Goal: Information Seeking & Learning: Learn about a topic

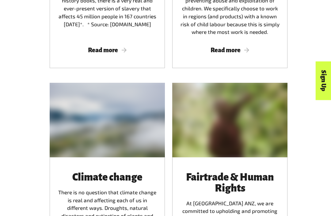
scroll to position [1032, 0]
click at [104, 48] on span "Read more" at bounding box center [107, 50] width 100 height 7
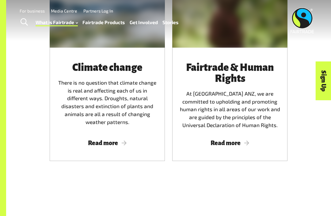
click at [111, 30] on div "Menu For business Media Centre Partners Log In What is Fairtrade How Fairtrade …" at bounding box center [165, 20] width 331 height 41
click at [136, 48] on div at bounding box center [107, 10] width 115 height 75
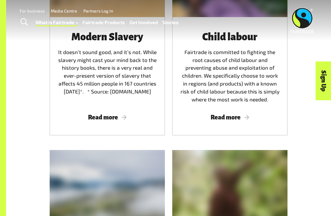
click at [111, 114] on span "Read more" at bounding box center [107, 117] width 100 height 7
click at [102, 105] on div "Modern Slavery It doesn’t sound good, and it’s not. While slavery might cast yo…" at bounding box center [107, 76] width 115 height 118
click at [100, 114] on span "Read more" at bounding box center [107, 117] width 100 height 7
click at [108, 115] on span "Read more" at bounding box center [107, 117] width 100 height 7
click at [117, 114] on span "Read more" at bounding box center [107, 117] width 100 height 7
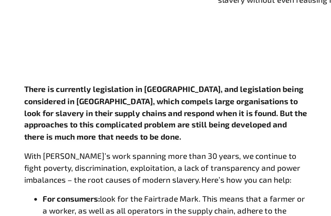
scroll to position [366, 0]
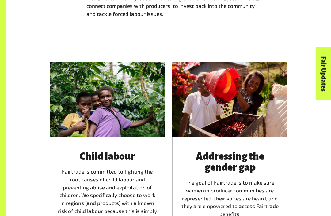
scroll to position [661, 0]
click at [134, 216] on div "Child labour Fairtrade is committed to fighting the root causes of child labour…" at bounding box center [107, 196] width 115 height 118
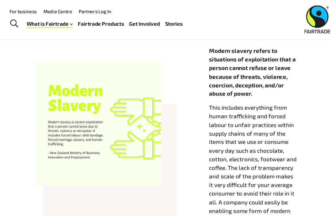
scroll to position [224, 0]
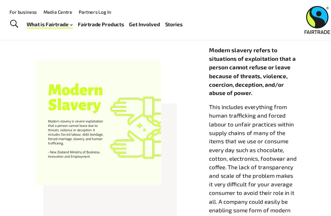
click at [47, 119] on div at bounding box center [100, 112] width 115 height 115
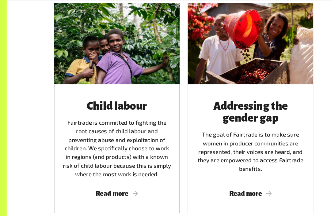
scroll to position [721, 0]
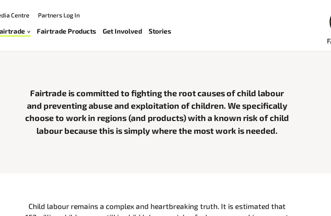
scroll to position [107, 0]
